Goal: Information Seeking & Learning: Learn about a topic

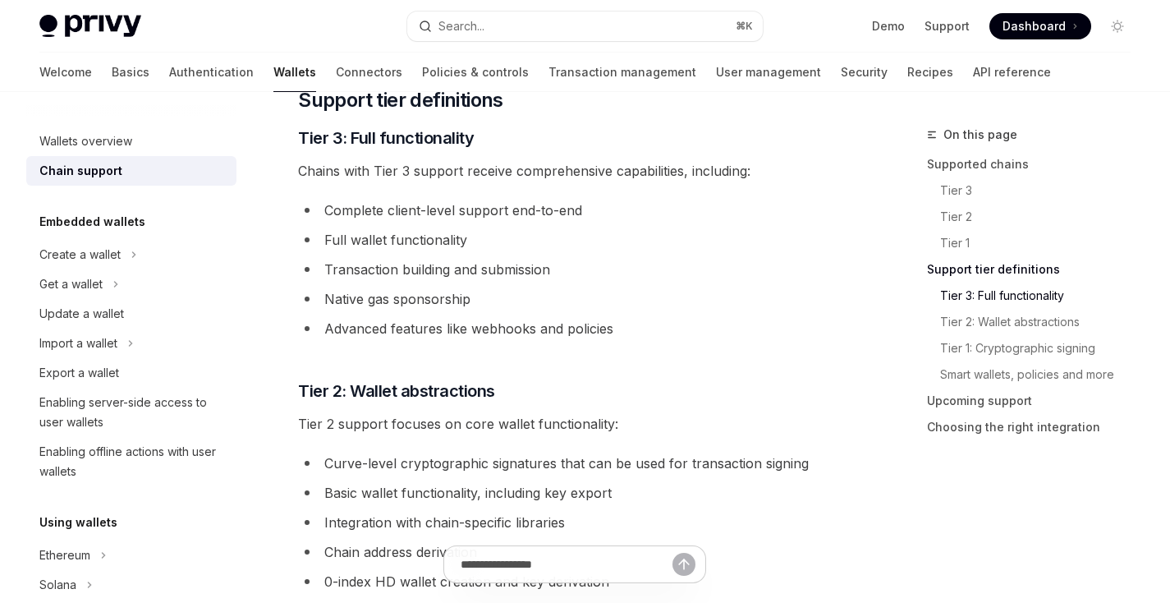
scroll to position [962, 0]
drag, startPoint x: 152, startPoint y: 24, endPoint x: 44, endPoint y: 29, distance: 108.5
click at [44, 29] on div "Privy Docs home page" at bounding box center [216, 26] width 355 height 23
click at [668, 266] on li "Transaction building and submission" at bounding box center [574, 267] width 553 height 23
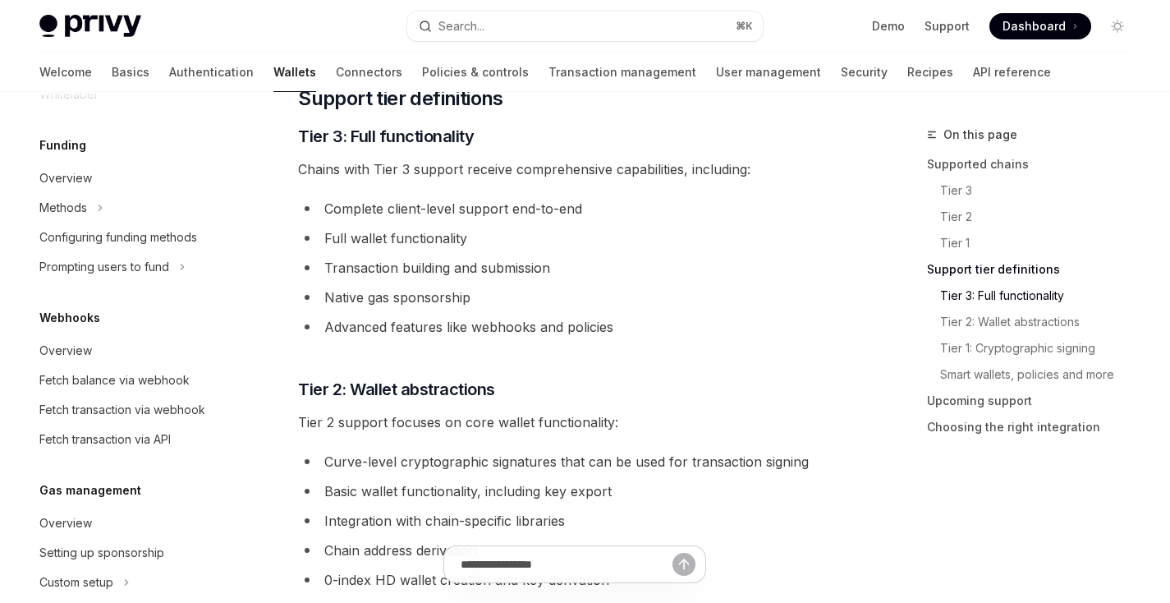
scroll to position [654, 0]
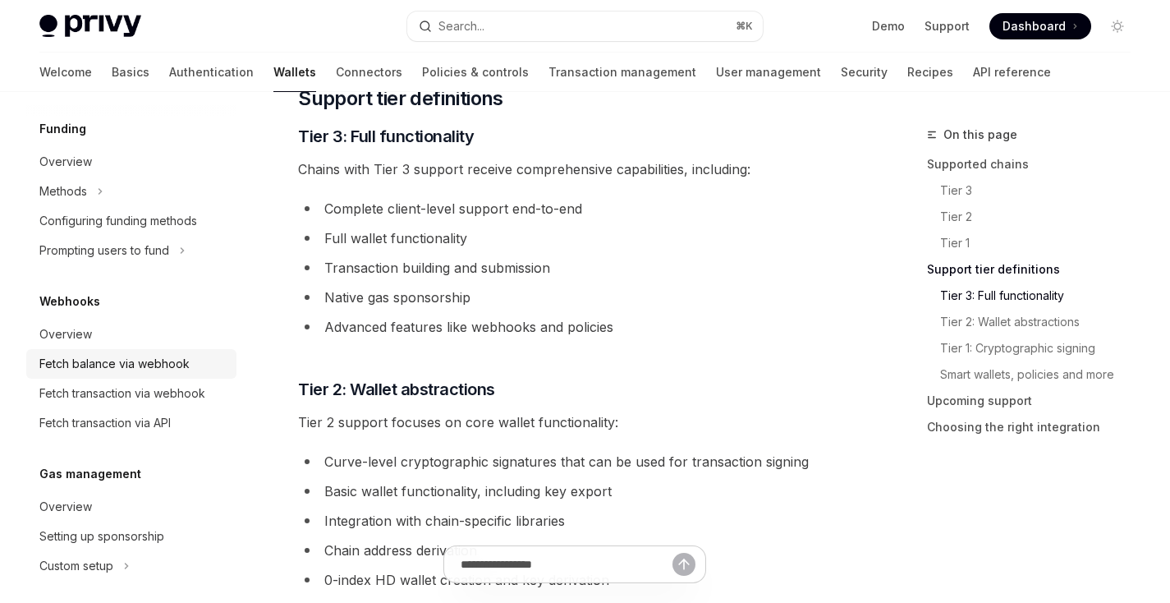
click at [148, 370] on div "Fetch balance via webhook" at bounding box center [114, 364] width 150 height 20
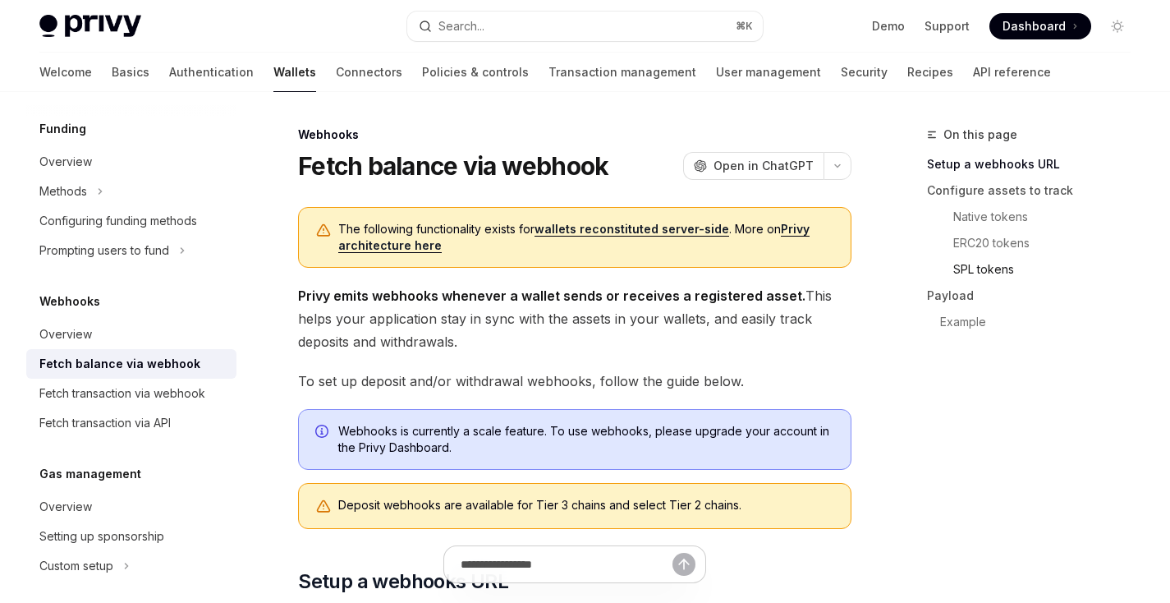
click at [997, 268] on link "SPL tokens" at bounding box center [1048, 269] width 191 height 26
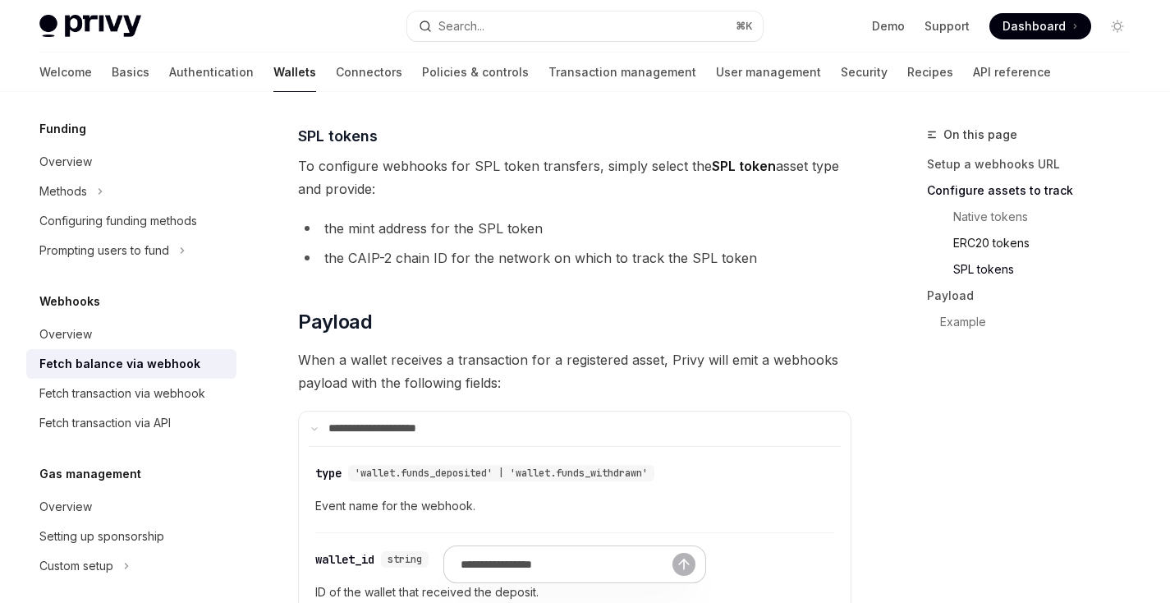
click at [995, 246] on link "ERC20 tokens" at bounding box center [1048, 243] width 191 height 26
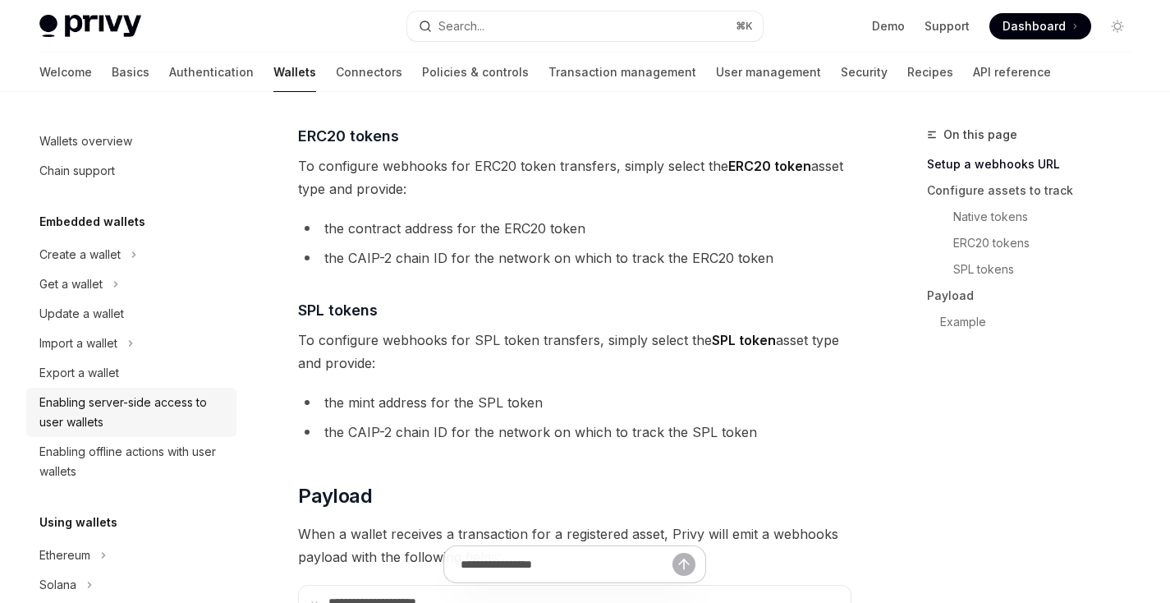
scroll to position [624, 0]
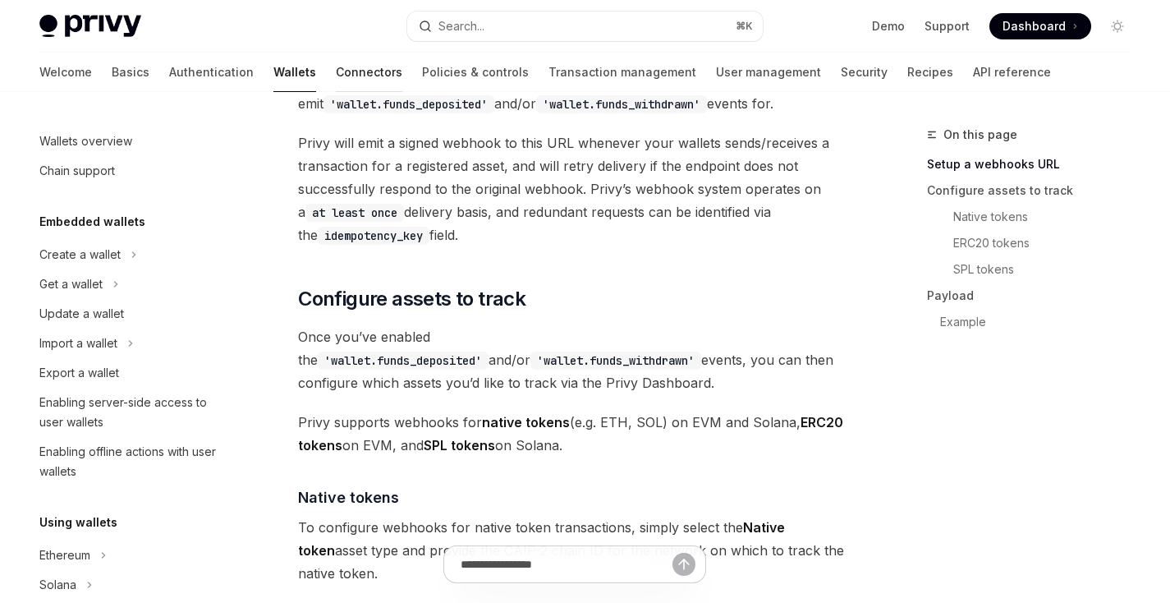
click at [336, 72] on link "Connectors" at bounding box center [369, 72] width 67 height 39
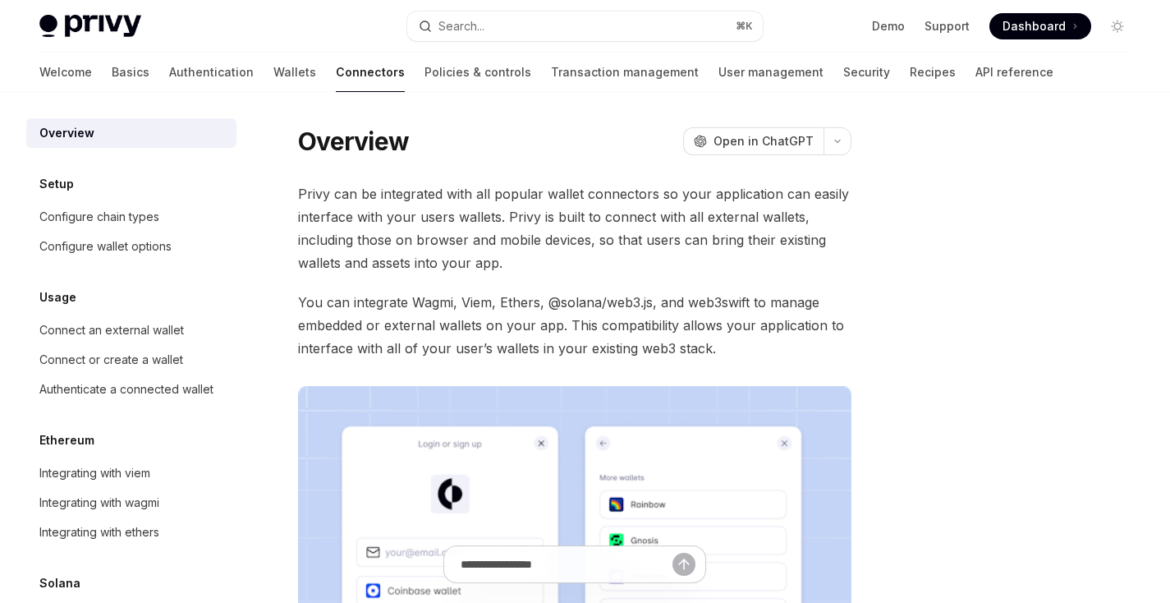
click at [90, 30] on img at bounding box center [90, 26] width 102 height 23
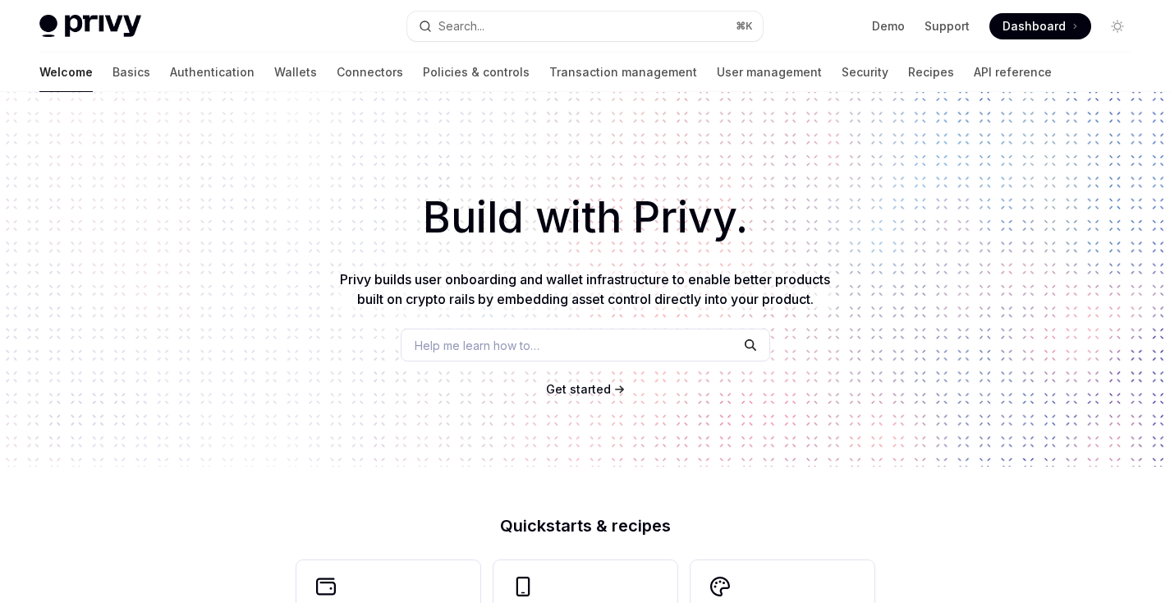
type textarea "*"
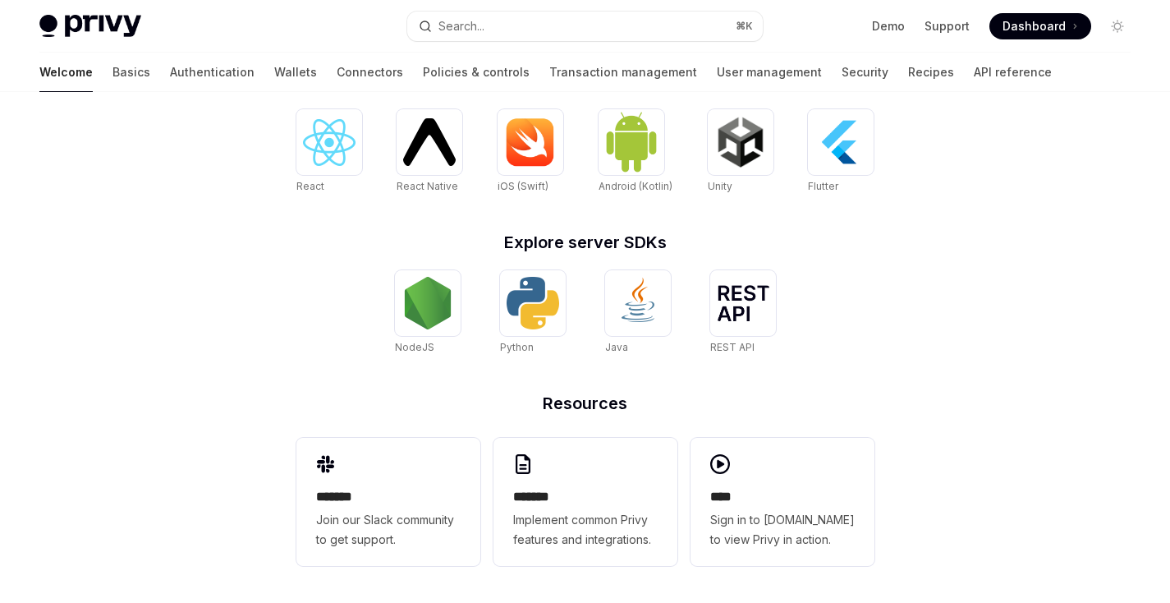
scroll to position [723, 0]
